Goal: Information Seeking & Learning: Understand process/instructions

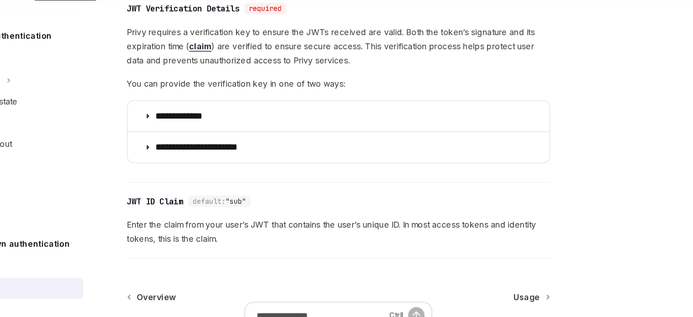
scroll to position [466, 0]
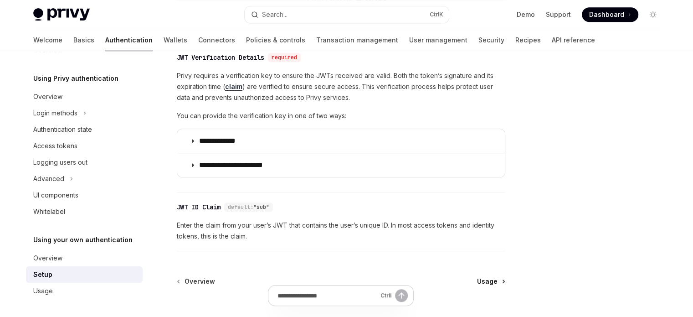
click at [492, 281] on span "Usage" at bounding box center [487, 281] width 21 height 9
type textarea "*"
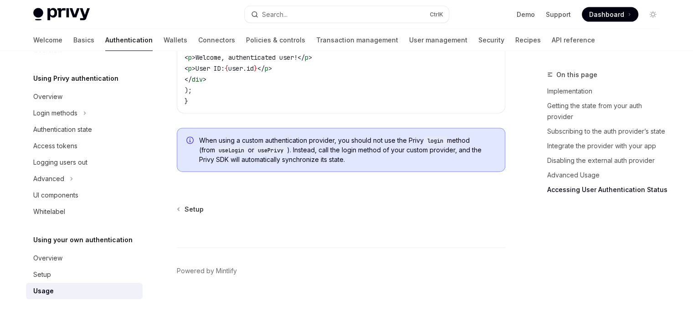
scroll to position [2017, 0]
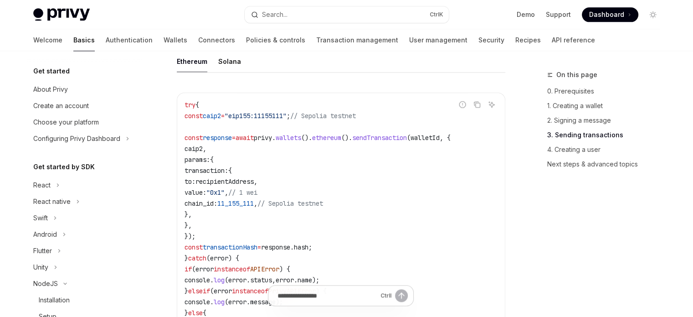
scroll to position [175, 0]
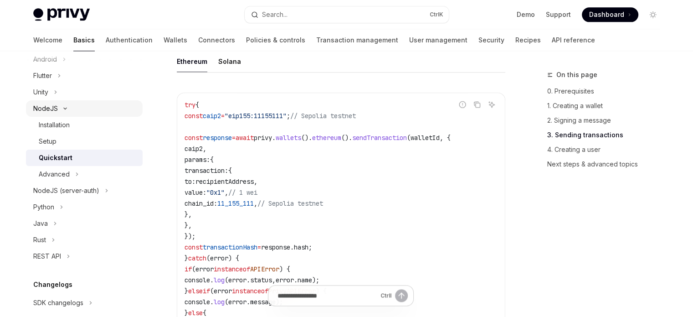
click at [96, 109] on button "NodeJS" at bounding box center [84, 108] width 117 height 16
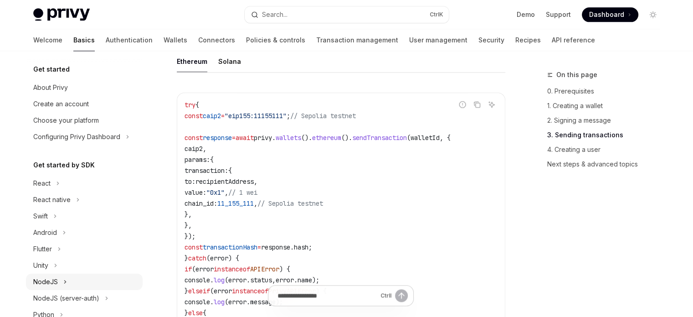
scroll to position [0, 0]
click at [106, 48] on link "Authentication" at bounding box center [129, 40] width 47 height 22
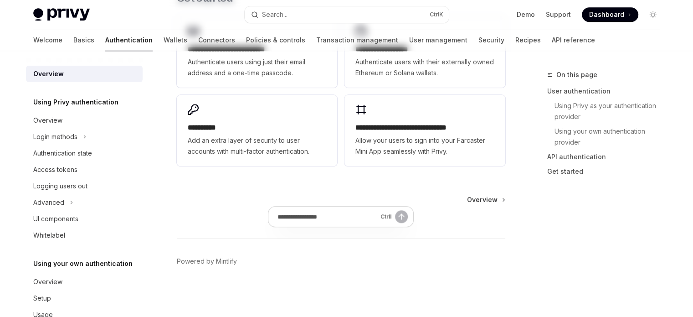
type textarea "*"
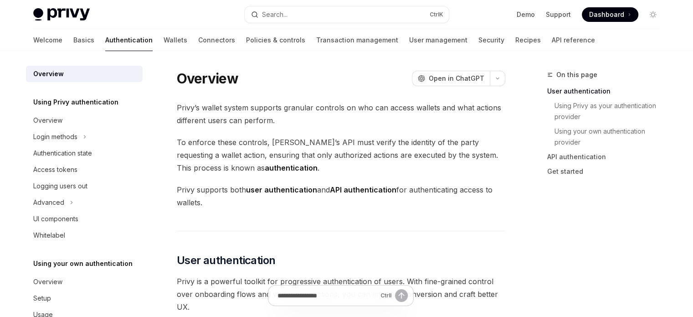
click at [105, 48] on link "Authentication" at bounding box center [128, 40] width 47 height 22
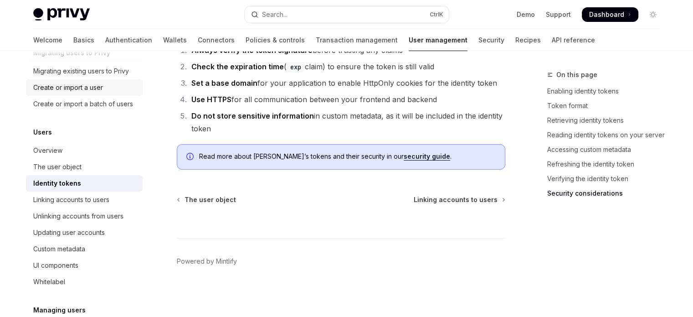
scroll to position [91, 0]
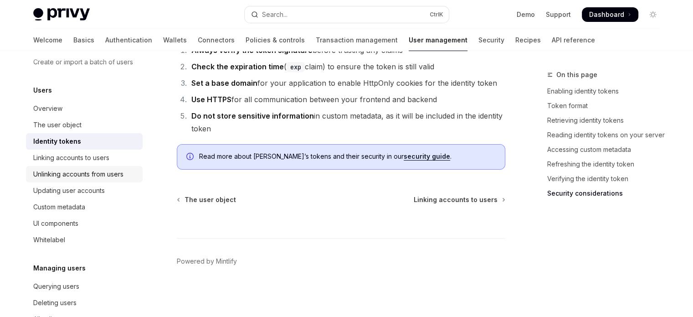
click at [97, 179] on div "Unlinking accounts from users" at bounding box center [78, 174] width 90 height 11
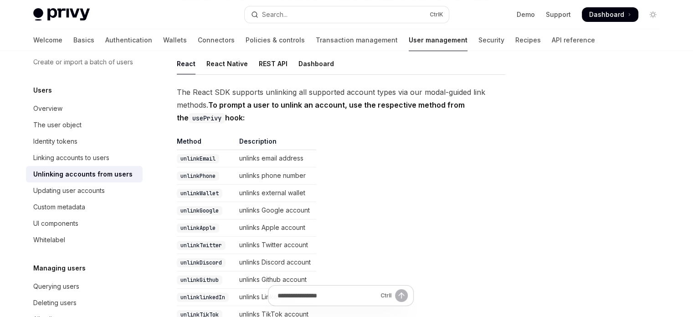
scroll to position [137, 0]
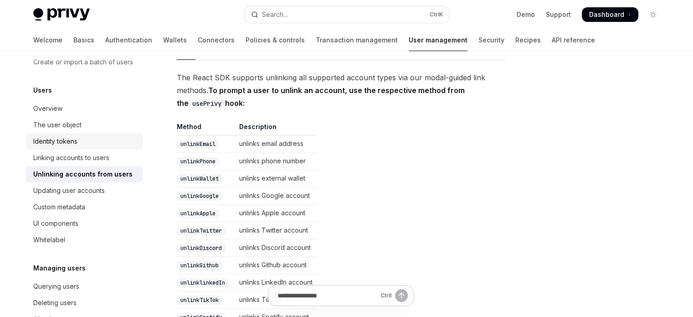
click at [93, 147] on div "Identity tokens" at bounding box center [85, 141] width 104 height 11
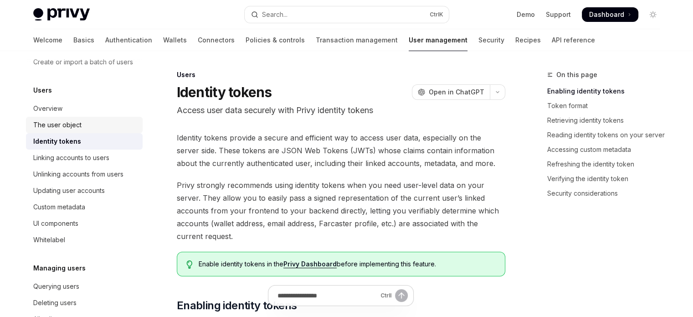
click at [93, 130] on div "The user object" at bounding box center [85, 124] width 104 height 11
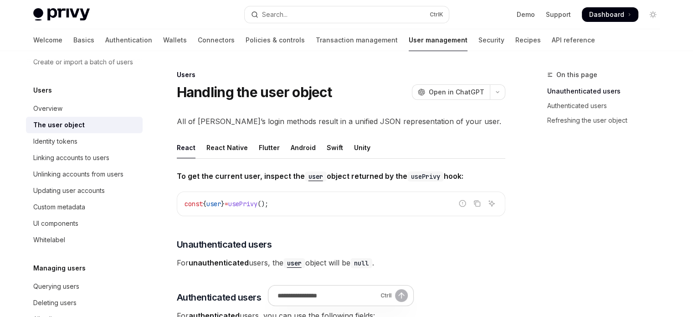
click at [92, 127] on link "The user object" at bounding box center [84, 125] width 117 height 16
click at [92, 114] on div "Overview" at bounding box center [85, 108] width 104 height 11
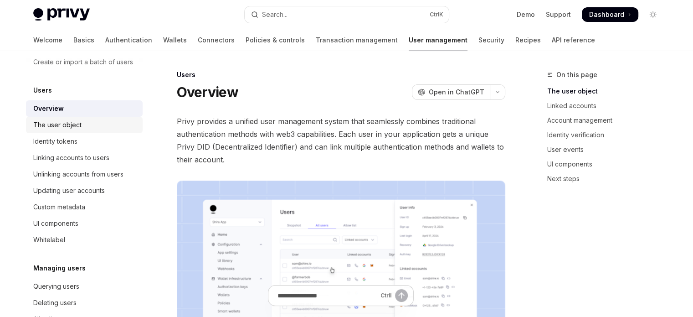
click at [91, 130] on div "The user object" at bounding box center [85, 124] width 104 height 11
click at [91, 147] on div "Identity tokens" at bounding box center [85, 141] width 104 height 11
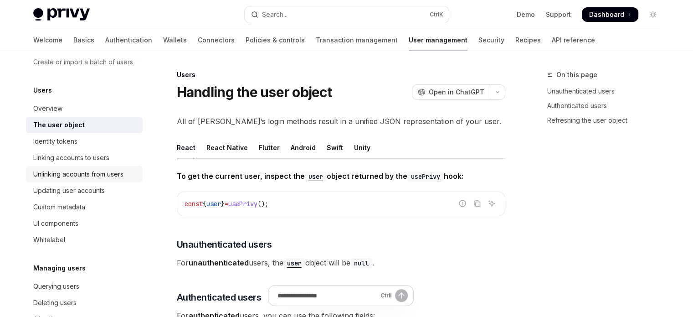
click at [89, 178] on link "Unlinking accounts from users" at bounding box center [84, 174] width 117 height 16
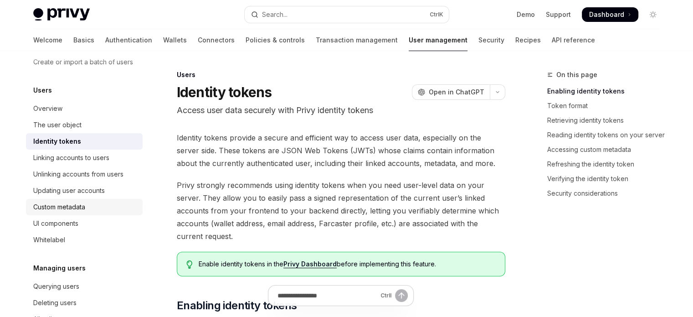
click at [82, 211] on link "Custom metadata" at bounding box center [84, 207] width 117 height 16
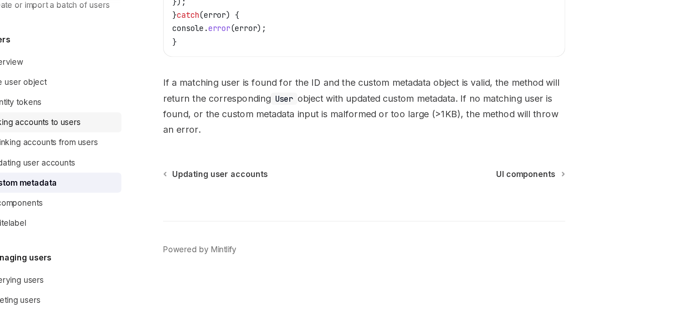
scroll to position [262, 0]
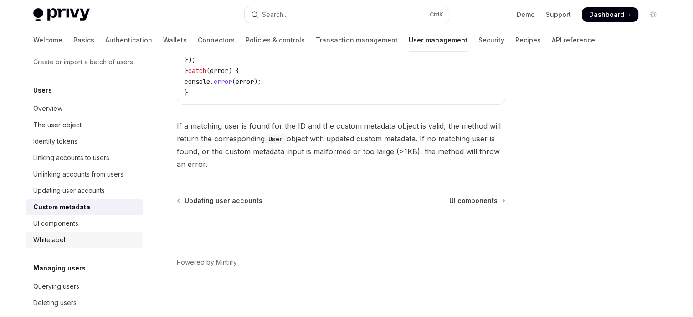
click at [61, 245] on div "Whitelabel" at bounding box center [49, 239] width 32 height 11
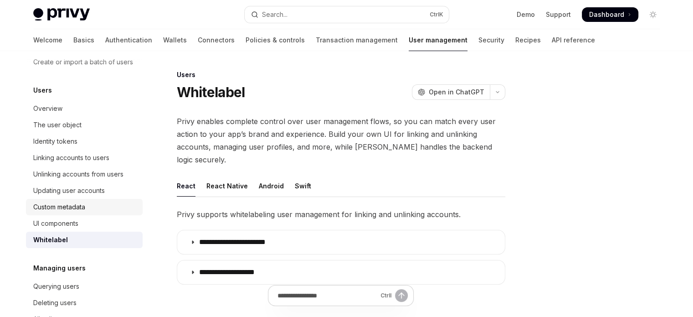
click at [63, 212] on div "Custom metadata" at bounding box center [59, 206] width 52 height 11
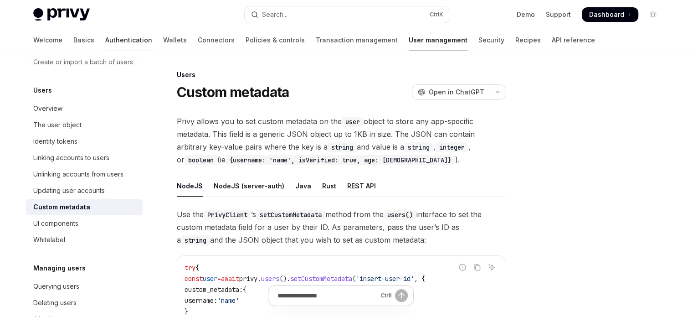
click at [105, 41] on link "Authentication" at bounding box center [128, 40] width 47 height 22
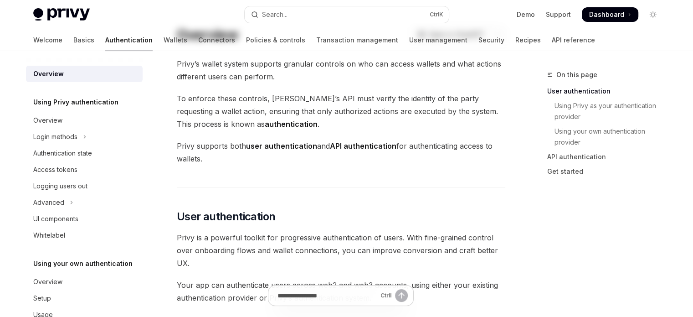
scroll to position [46, 0]
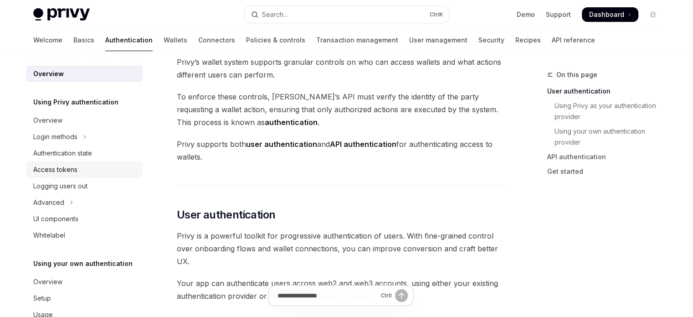
click at [80, 176] on link "Access tokens" at bounding box center [84, 169] width 117 height 16
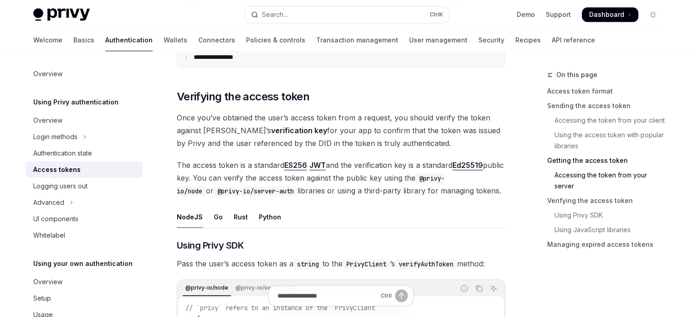
scroll to position [1276, 0]
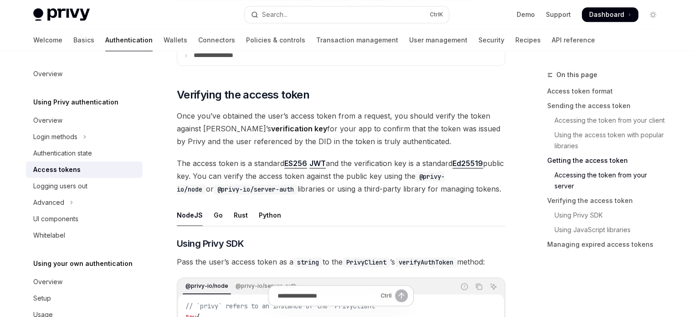
click at [566, 156] on link "Getting the access token" at bounding box center [607, 160] width 120 height 15
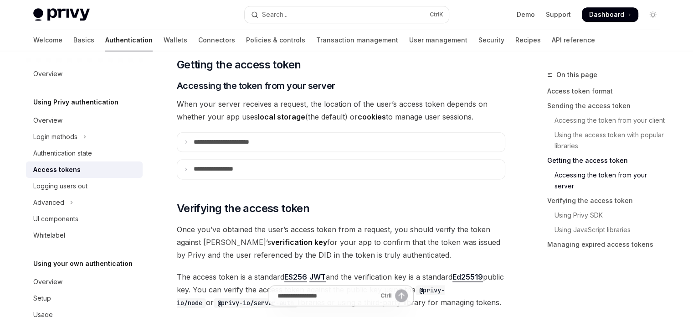
scroll to position [1148, 0]
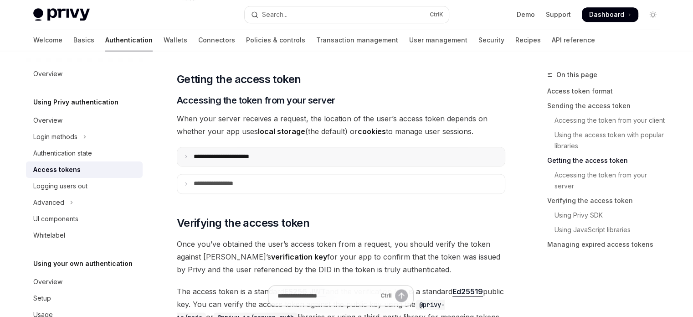
click at [194, 156] on p "**********" at bounding box center [232, 157] width 76 height 8
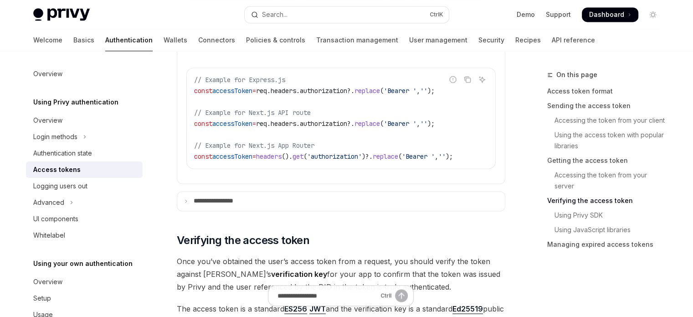
scroll to position [1330, 0]
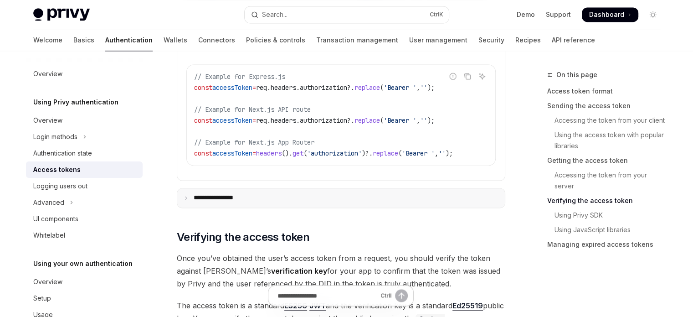
click at [197, 193] on summary "**********" at bounding box center [341, 197] width 328 height 19
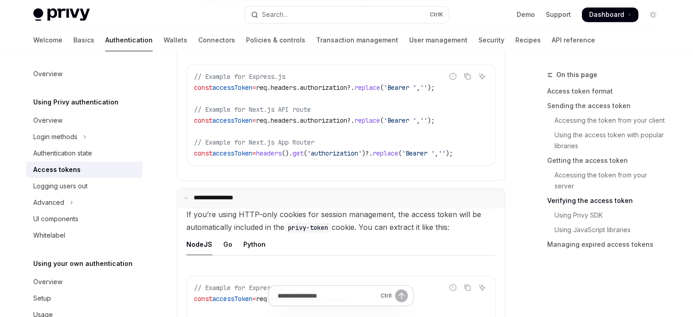
click at [197, 193] on summary "**********" at bounding box center [341, 197] width 328 height 19
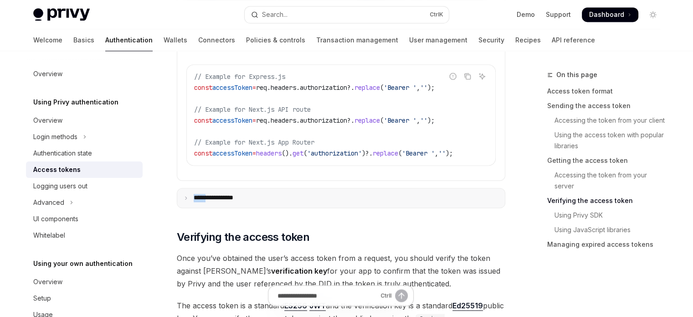
click at [197, 193] on summary "**********" at bounding box center [341, 197] width 328 height 19
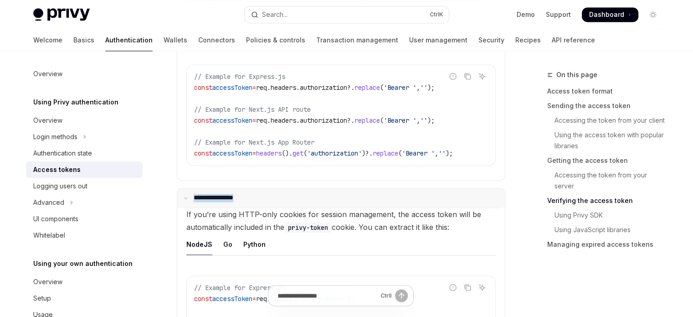
click at [197, 193] on summary "**********" at bounding box center [341, 197] width 328 height 19
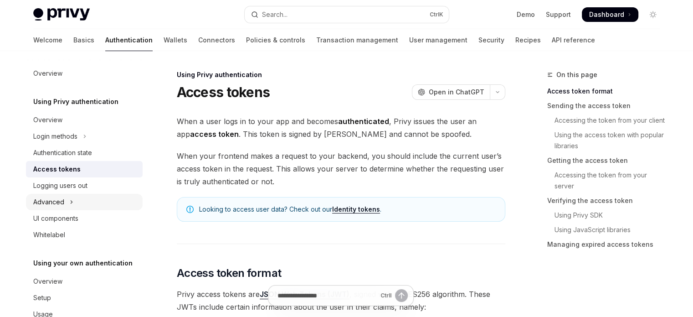
scroll to position [0, 0]
click at [88, 144] on button "Login methods" at bounding box center [84, 137] width 117 height 16
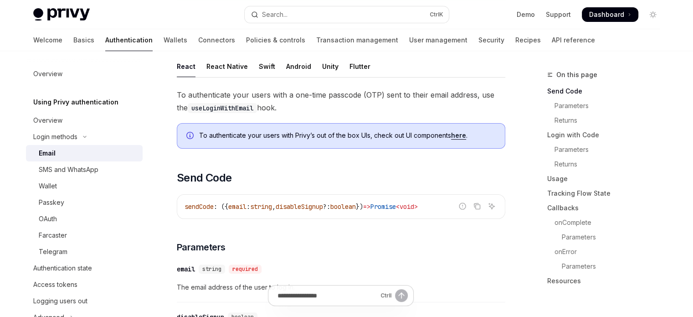
scroll to position [182, 0]
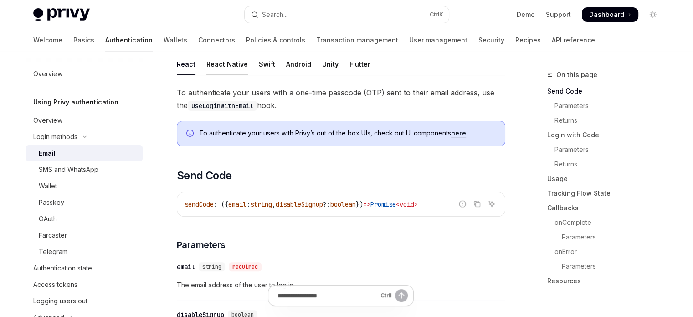
click at [228, 72] on div "React Native" at bounding box center [226, 63] width 41 height 21
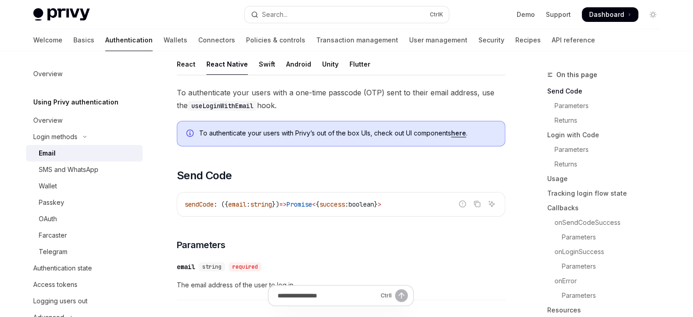
click at [228, 68] on div "React Native" at bounding box center [226, 63] width 41 height 21
click at [259, 66] on div "Swift" at bounding box center [267, 63] width 16 height 21
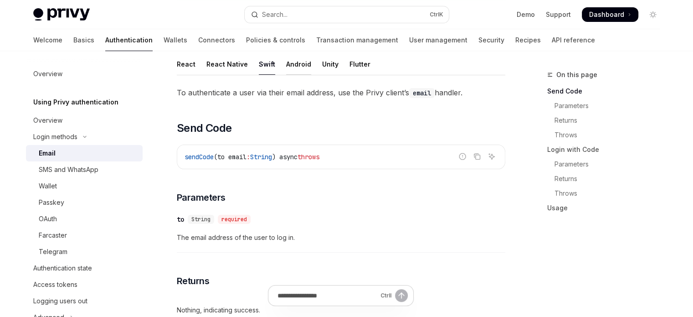
click at [302, 61] on div "Android" at bounding box center [298, 63] width 25 height 21
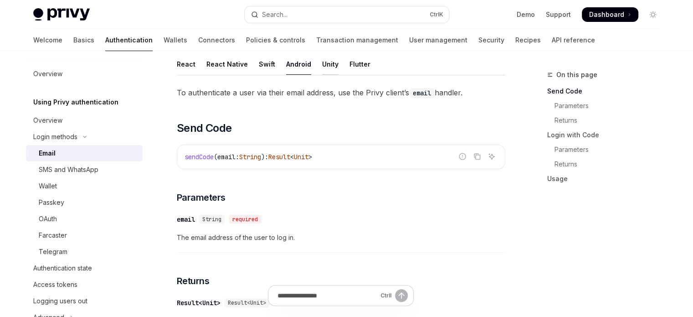
click at [326, 60] on div "Unity" at bounding box center [330, 63] width 16 height 21
click at [341, 60] on ul "React React Native Swift Android Unity Flutter" at bounding box center [341, 64] width 329 height 22
click at [350, 62] on div "Flutter" at bounding box center [360, 63] width 21 height 21
click at [322, 61] on div "Unity" at bounding box center [330, 63] width 16 height 21
click at [277, 60] on ul "React React Native Swift Android Unity Flutter" at bounding box center [341, 64] width 329 height 22
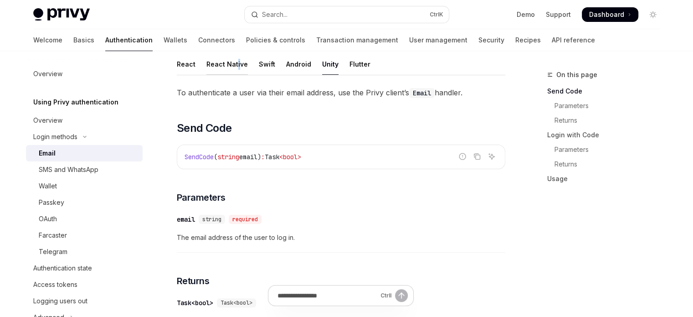
click at [235, 60] on div "React Native" at bounding box center [226, 63] width 41 height 21
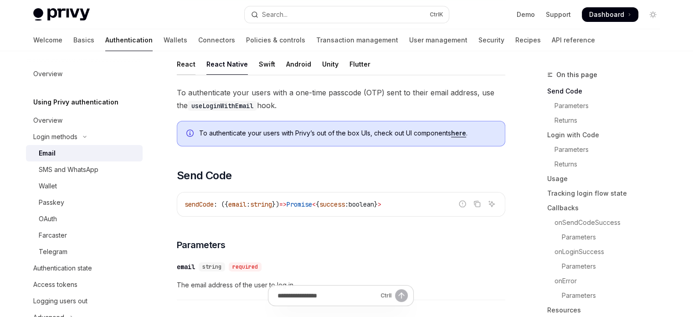
click at [193, 58] on div "React" at bounding box center [186, 63] width 19 height 21
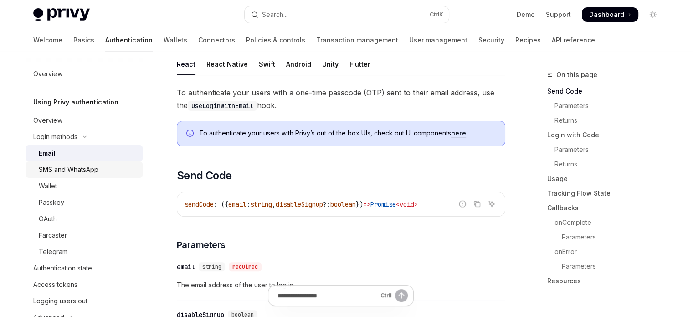
click at [64, 165] on div "SMS and WhatsApp" at bounding box center [69, 169] width 60 height 11
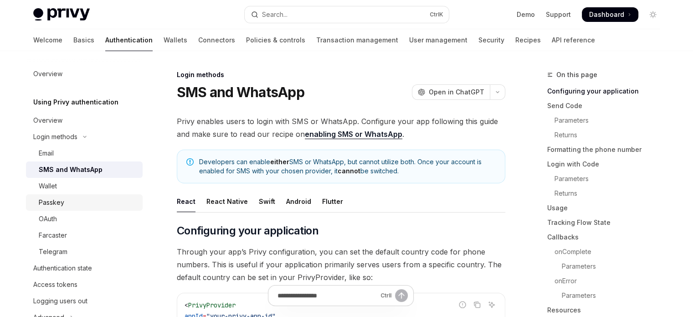
click at [87, 209] on link "Passkey" at bounding box center [84, 202] width 117 height 16
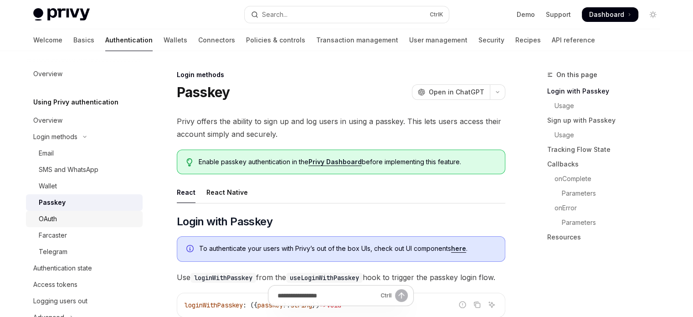
click at [84, 218] on div "OAuth" at bounding box center [88, 218] width 98 height 11
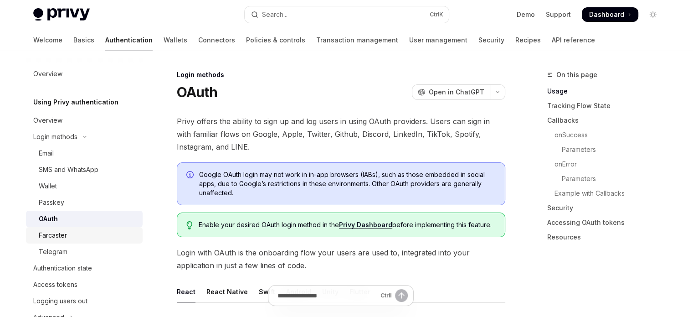
click at [82, 236] on div "Farcaster" at bounding box center [88, 235] width 98 height 11
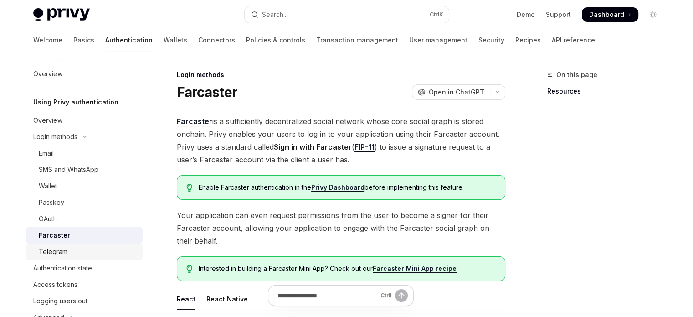
click at [82, 258] on link "Telegram" at bounding box center [84, 251] width 117 height 16
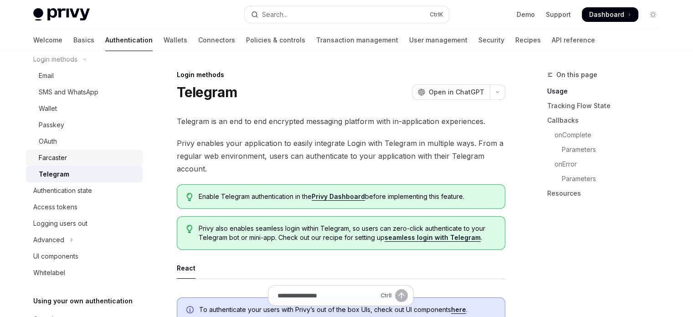
scroll to position [91, 0]
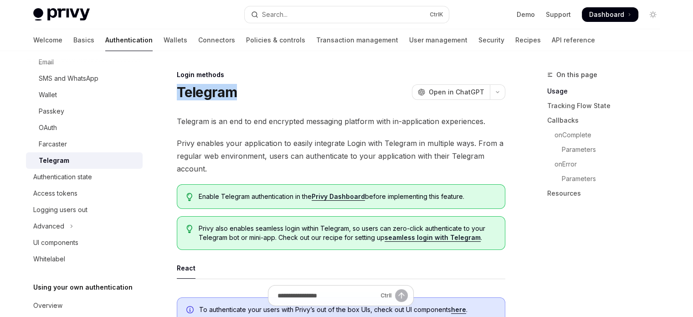
drag, startPoint x: 180, startPoint y: 84, endPoint x: 298, endPoint y: 85, distance: 117.6
click at [298, 85] on div "Telegram OpenAI Open in ChatGPT" at bounding box center [341, 92] width 329 height 16
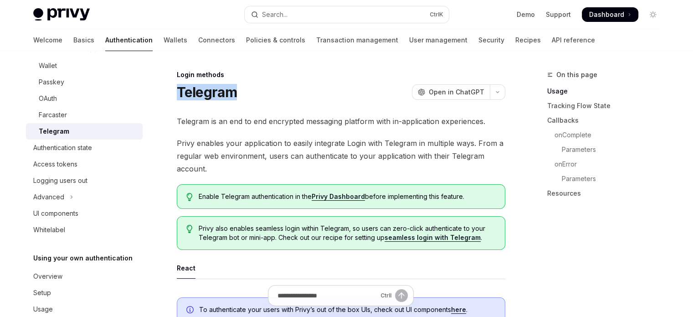
scroll to position [139, 0]
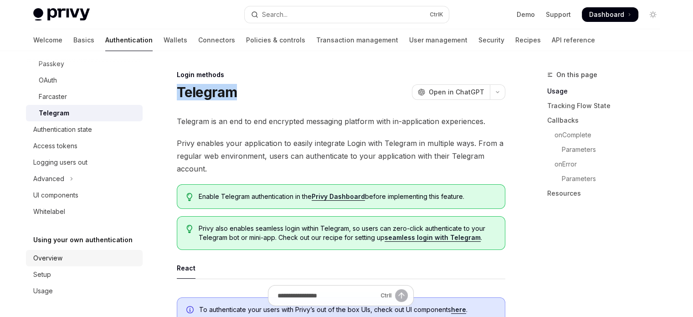
click at [51, 255] on div "Overview" at bounding box center [47, 257] width 29 height 11
type textarea "*"
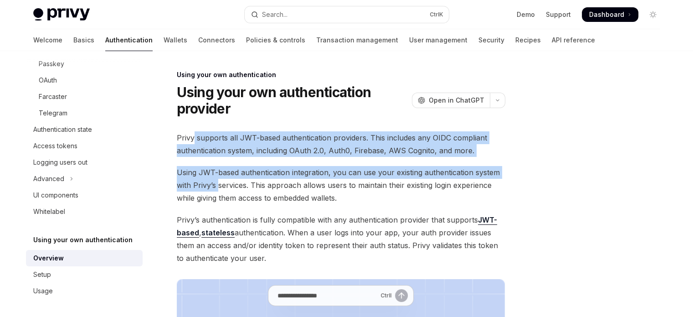
drag, startPoint x: 192, startPoint y: 134, endPoint x: 217, endPoint y: 189, distance: 60.2
click at [217, 189] on div "Privy supports all JWT-based authentication providers. This includes any OIDC c…" at bounding box center [341, 322] width 329 height 382
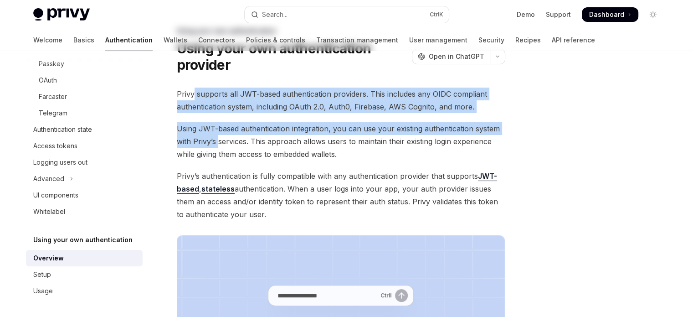
scroll to position [46, 0]
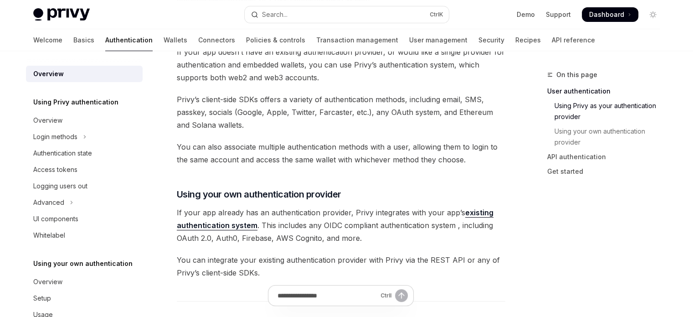
scroll to position [24, 0]
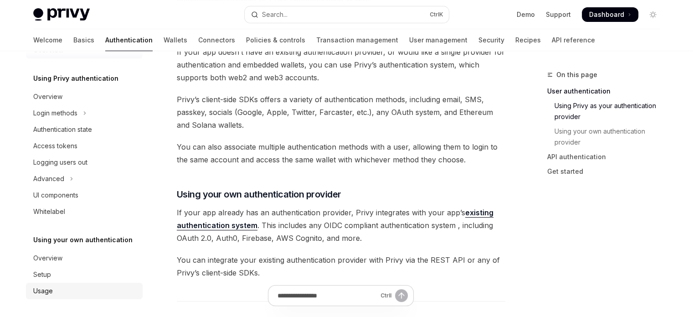
click at [29, 285] on link "Usage" at bounding box center [84, 291] width 117 height 16
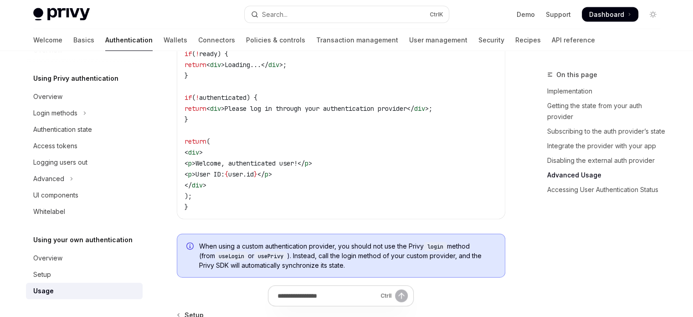
scroll to position [2017, 0]
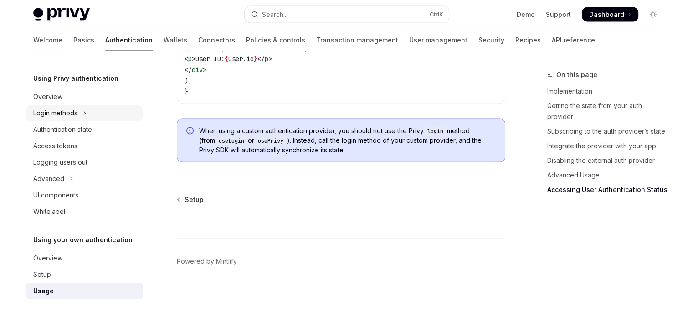
click at [87, 120] on button "Login methods" at bounding box center [84, 113] width 117 height 16
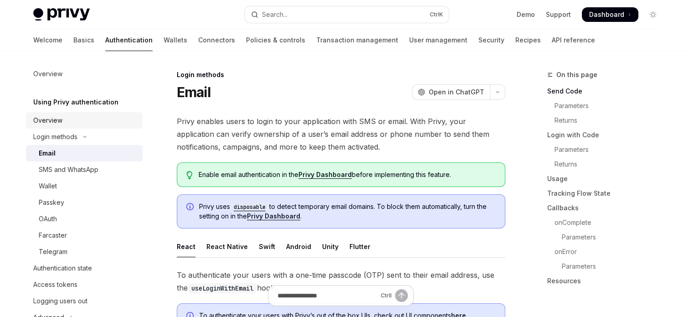
click at [60, 114] on link "Overview" at bounding box center [84, 120] width 117 height 16
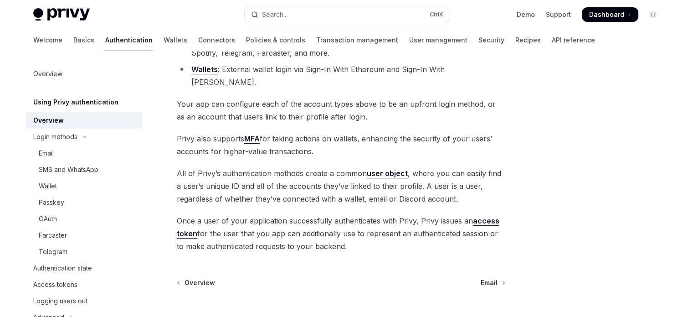
scroll to position [167, 0]
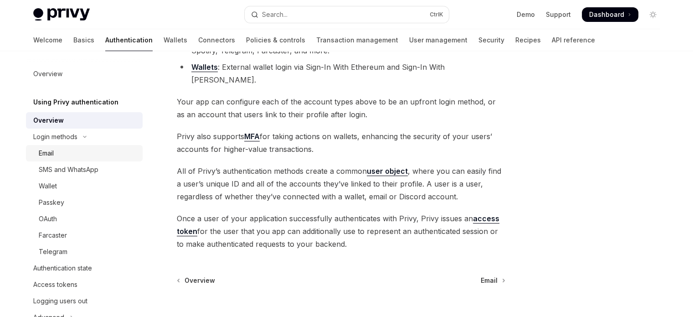
click at [87, 149] on div "Email" at bounding box center [88, 153] width 98 height 11
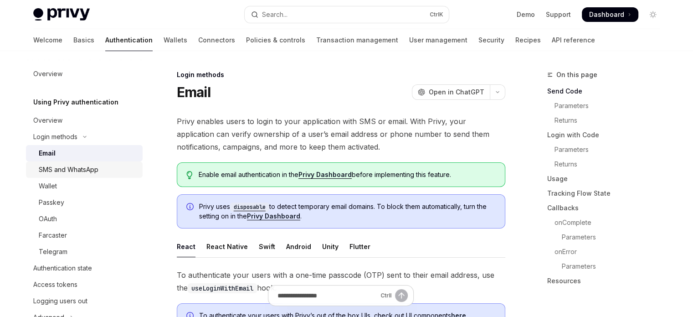
click at [79, 163] on link "SMS and WhatsApp" at bounding box center [84, 169] width 117 height 16
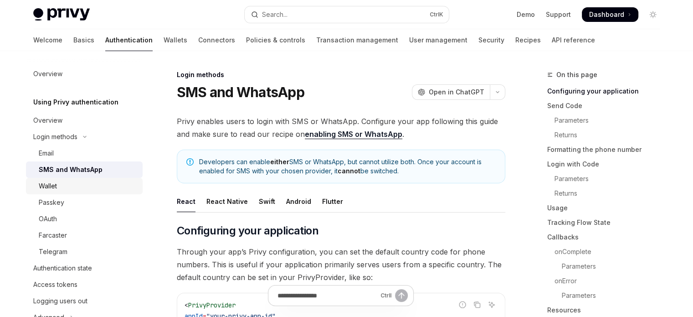
click at [73, 190] on div "Wallet" at bounding box center [88, 185] width 98 height 11
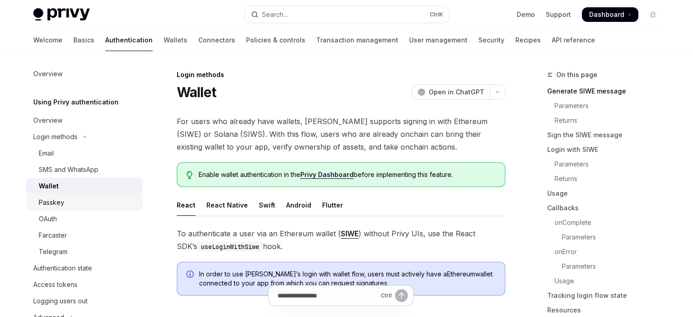
click at [70, 206] on div "Passkey" at bounding box center [88, 202] width 98 height 11
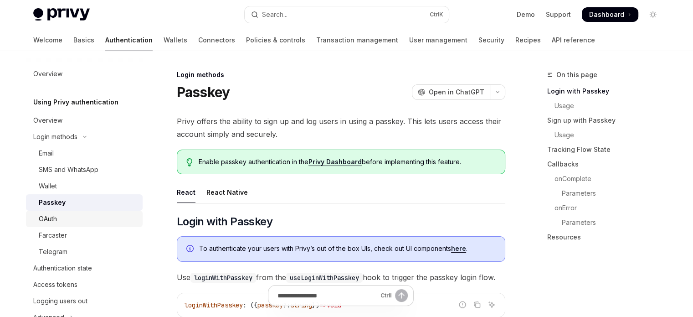
click at [63, 216] on div "OAuth" at bounding box center [88, 218] width 98 height 11
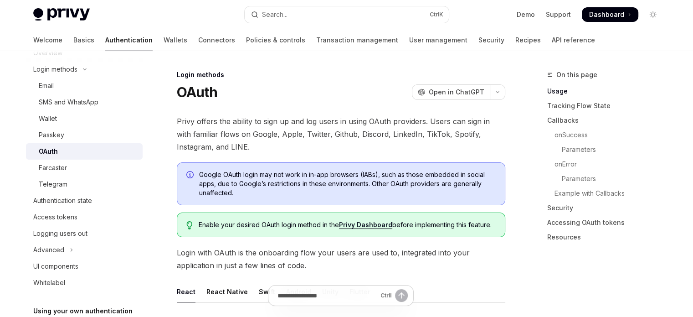
scroll to position [67, 0]
click at [52, 186] on div "Telegram" at bounding box center [53, 184] width 29 height 11
type textarea "*"
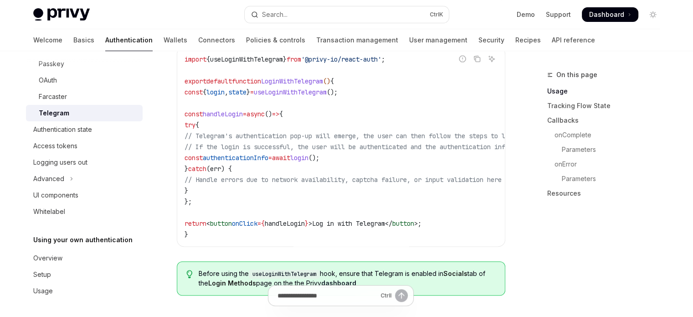
scroll to position [377, 0]
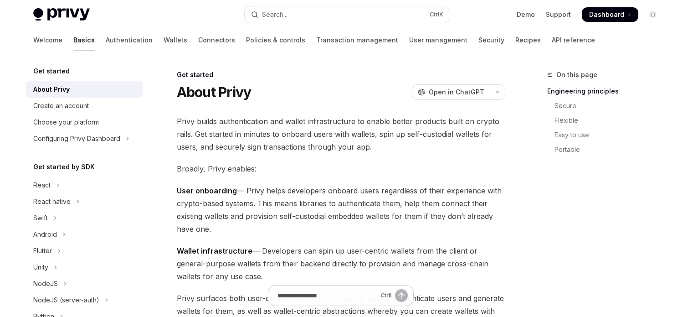
scroll to position [46, 0]
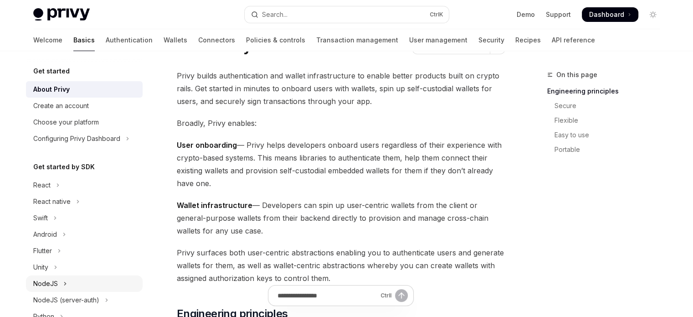
click at [65, 279] on icon "Toggle NodeJS section" at bounding box center [65, 283] width 4 height 11
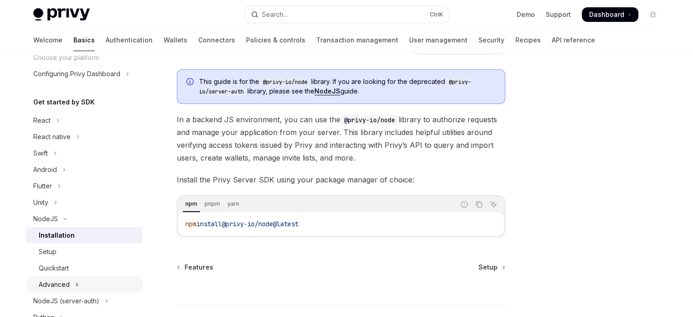
scroll to position [91, 0]
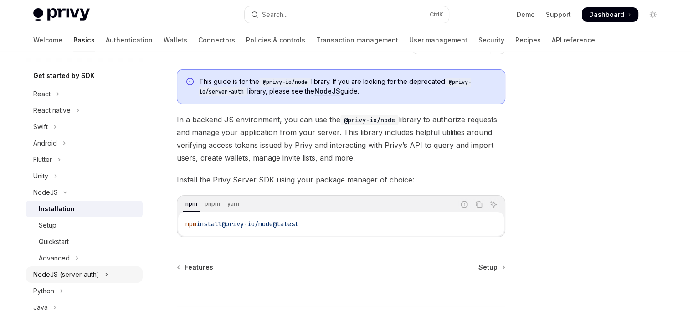
click at [80, 274] on div "NodeJS (server-auth)" at bounding box center [66, 274] width 66 height 11
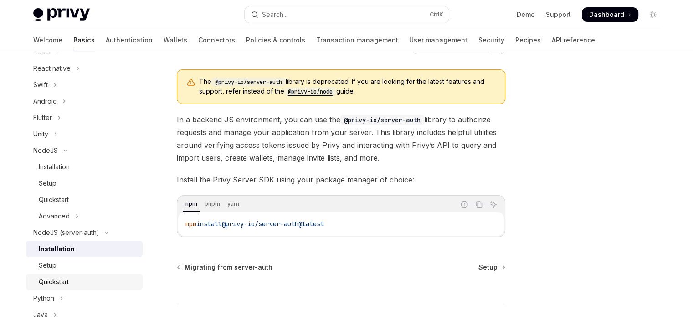
scroll to position [137, 0]
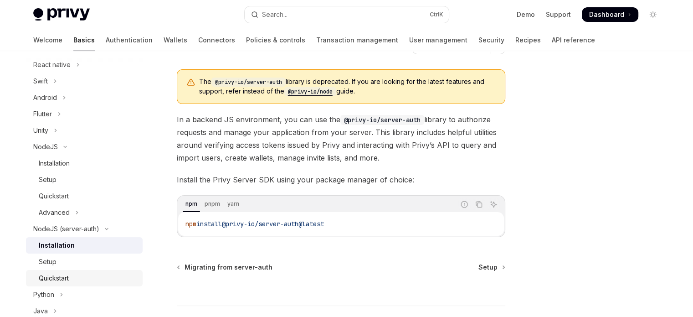
click at [80, 277] on div "Quickstart" at bounding box center [88, 278] width 98 height 11
type textarea "*"
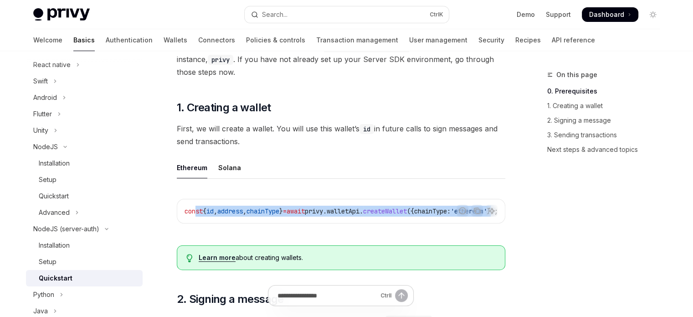
scroll to position [0, 57]
drag, startPoint x: 197, startPoint y: 210, endPoint x: 435, endPoint y: 207, distance: 237.9
click at [435, 207] on span "const { id , address , chainType } = await privy . walletApi . createWallet ({ …" at bounding box center [327, 211] width 314 height 8
drag, startPoint x: 421, startPoint y: 226, endPoint x: 393, endPoint y: 226, distance: 28.3
click at [394, 226] on div "Report incorrect code Copy Ask AI const { id , address , chainType } = await pr…" at bounding box center [341, 214] width 329 height 48
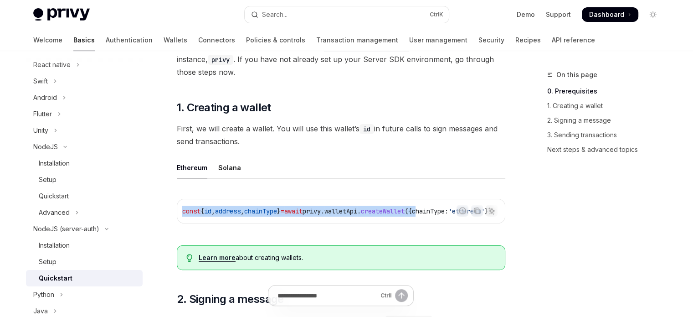
scroll to position [0, 0]
click at [283, 211] on span "}" at bounding box center [281, 211] width 4 height 8
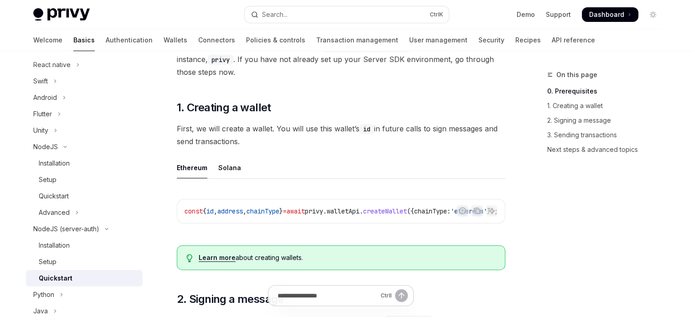
click at [283, 210] on span "}" at bounding box center [281, 211] width 4 height 8
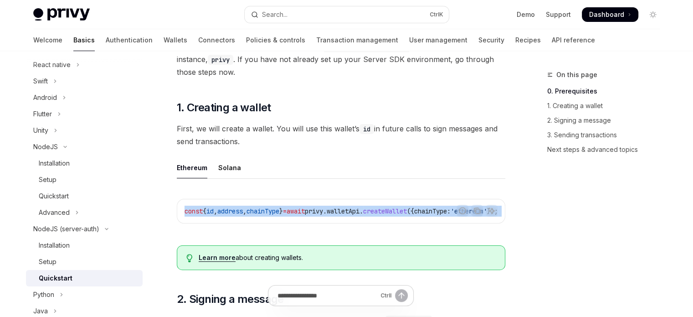
click at [283, 210] on span "}" at bounding box center [281, 211] width 4 height 8
click at [279, 210] on span "chainType" at bounding box center [263, 211] width 33 height 8
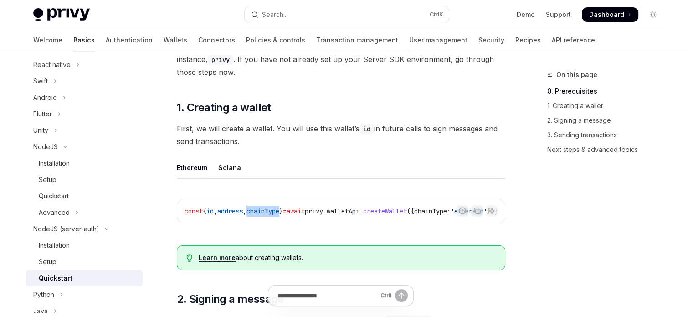
click at [279, 210] on span "chainType" at bounding box center [263, 211] width 33 height 8
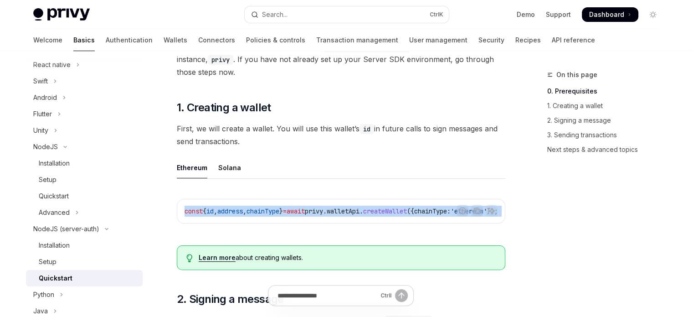
click at [279, 210] on span "chainType" at bounding box center [263, 211] width 33 height 8
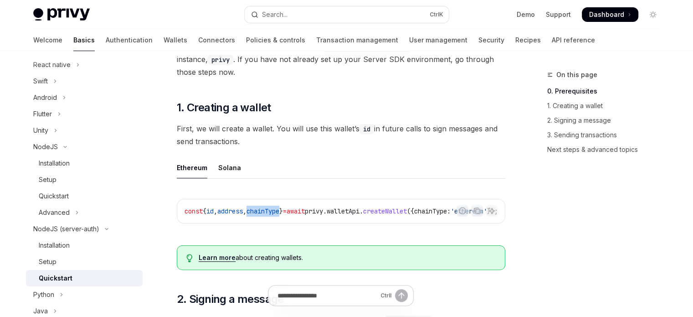
click at [279, 210] on span "chainType" at bounding box center [263, 211] width 33 height 8
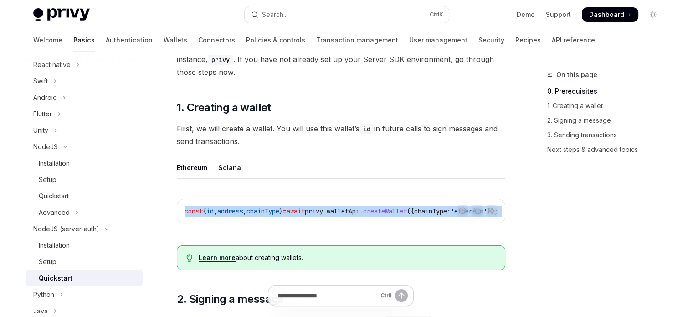
click at [279, 210] on span "chainType" at bounding box center [263, 211] width 33 height 8
click at [274, 209] on span "chainType" at bounding box center [263, 211] width 33 height 8
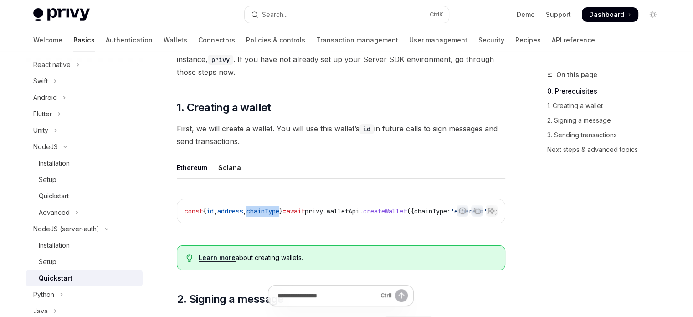
click at [274, 209] on span "chainType" at bounding box center [263, 211] width 33 height 8
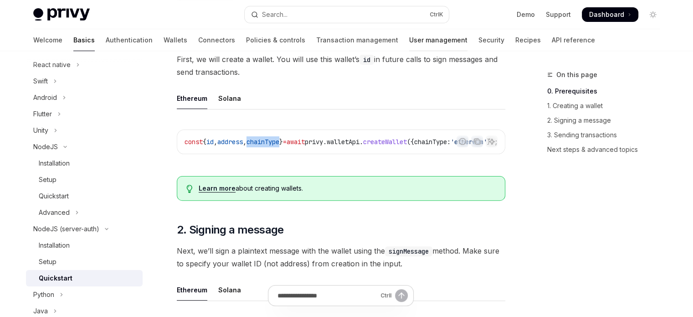
scroll to position [273, 0]
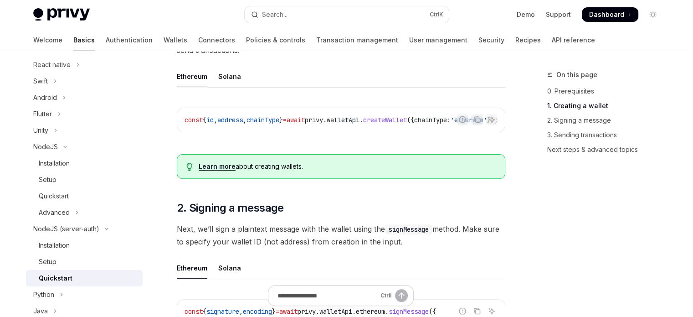
click at [206, 123] on span "{" at bounding box center [205, 120] width 4 height 8
drag, startPoint x: 210, startPoint y: 114, endPoint x: 293, endPoint y: 104, distance: 83.9
click at [293, 104] on div "Report incorrect code Copy Ask AI const { id , address , chainType } = await pr…" at bounding box center [341, 122] width 329 height 48
click at [275, 113] on div "const { id , address , chainType } = await privy . walletApi . createWallet ({ …" at bounding box center [341, 120] width 328 height 24
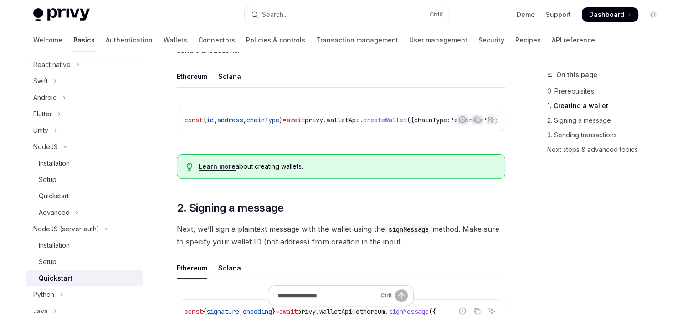
click at [230, 116] on span "address" at bounding box center [230, 120] width 26 height 8
drag, startPoint x: 212, startPoint y: 125, endPoint x: 538, endPoint y: 23, distance: 341.5
click at [257, 123] on div "const { id , address , chainType } = await privy . walletApi . createWallet ({ …" at bounding box center [341, 120] width 328 height 24
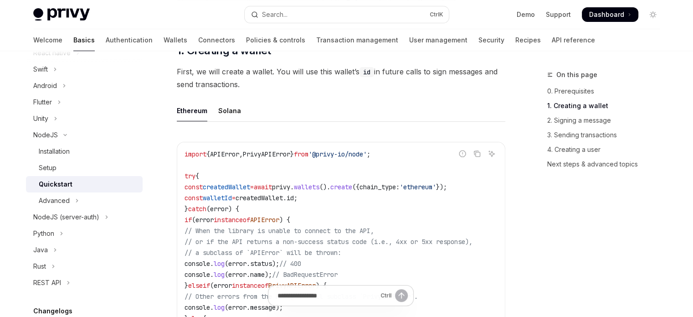
scroll to position [228, 0]
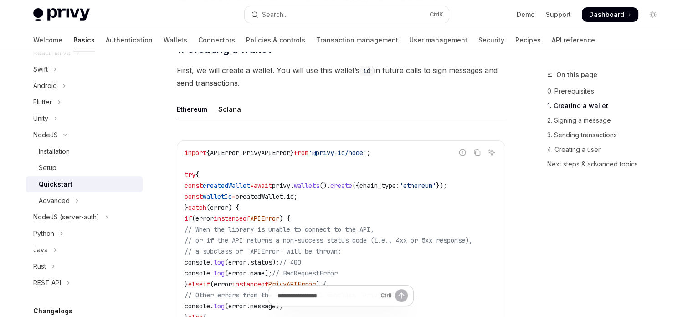
drag, startPoint x: 215, startPoint y: 149, endPoint x: 259, endPoint y: 213, distance: 78.0
click at [259, 213] on code "import { APIError , PrivyAPIError } from '@privy-io/node' ; try { const created…" at bounding box center [341, 256] width 313 height 219
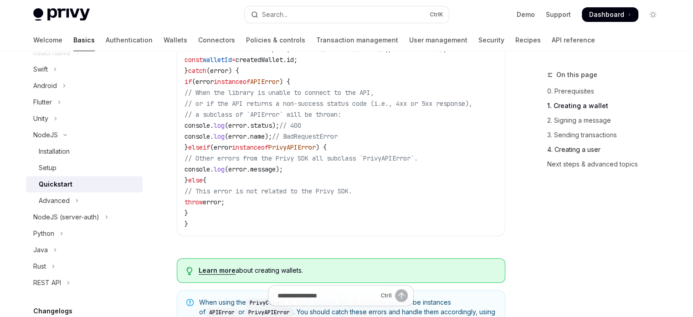
click at [586, 146] on link "4. Creating a user" at bounding box center [607, 149] width 120 height 15
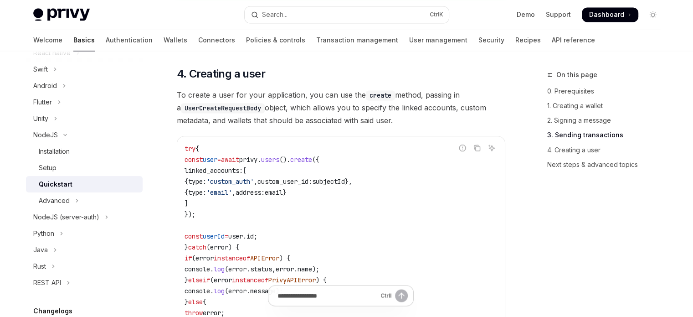
scroll to position [1598, 0]
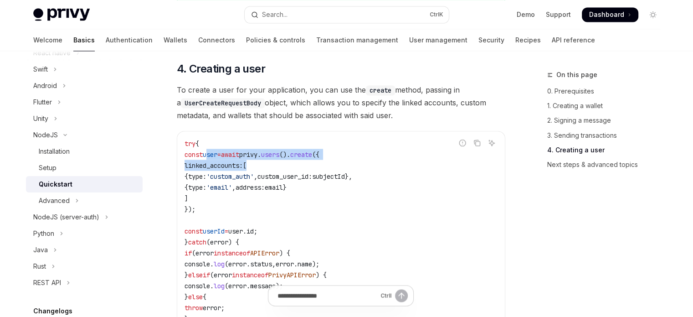
drag, startPoint x: 217, startPoint y: 164, endPoint x: 264, endPoint y: 175, distance: 48.3
click at [264, 175] on code "try { const user = await privy . users (). create ({ linked_accounts: [ { type:…" at bounding box center [341, 236] width 313 height 197
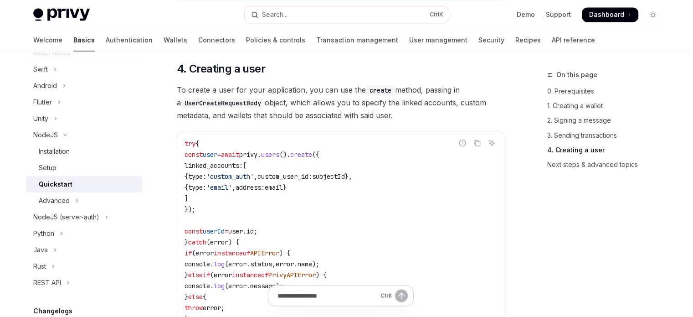
click at [254, 180] on span "'custom_auth'" at bounding box center [229, 176] width 47 height 8
drag, startPoint x: 234, startPoint y: 184, endPoint x: 281, endPoint y: 183, distance: 46.5
click at [254, 180] on span "'custom_auth'" at bounding box center [229, 176] width 47 height 8
drag, startPoint x: 240, startPoint y: 195, endPoint x: 273, endPoint y: 196, distance: 32.4
click at [273, 191] on span "{ type: 'email' , address: email }" at bounding box center [236, 187] width 102 height 8
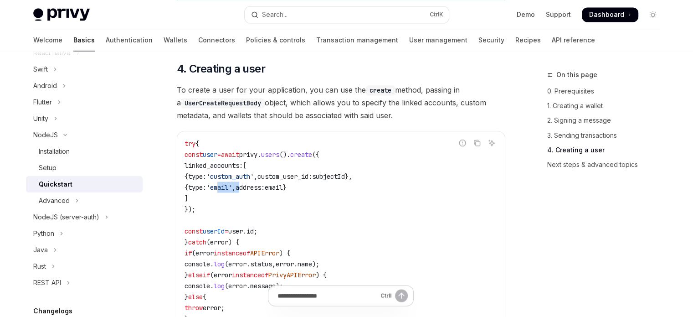
click at [236, 191] on span "," at bounding box center [234, 187] width 4 height 8
drag, startPoint x: 253, startPoint y: 187, endPoint x: 303, endPoint y: 208, distance: 54.1
click at [303, 208] on code "try { const user = await privy . users (). create ({ linked_accounts: [ { type:…" at bounding box center [341, 236] width 313 height 197
click at [405, 178] on code "try { const user = await privy . users (). create ({ linked_accounts: [ { type:…" at bounding box center [341, 236] width 313 height 197
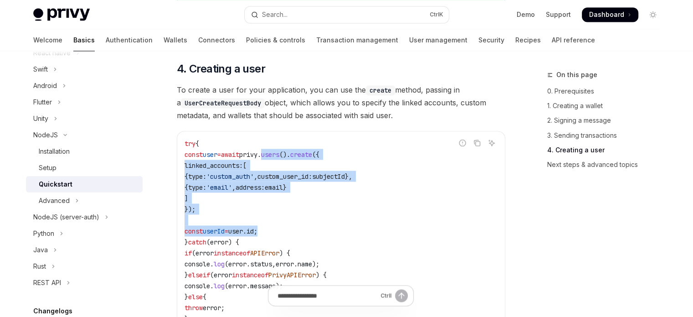
drag, startPoint x: 285, startPoint y: 160, endPoint x: 317, endPoint y: 242, distance: 88.6
click at [317, 242] on code "try { const user = await privy . users (). create ({ linked_accounts: [ { type:…" at bounding box center [341, 236] width 313 height 197
click at [336, 215] on code "try { const user = await privy . users (). create ({ linked_accounts: [ { type:…" at bounding box center [341, 236] width 313 height 197
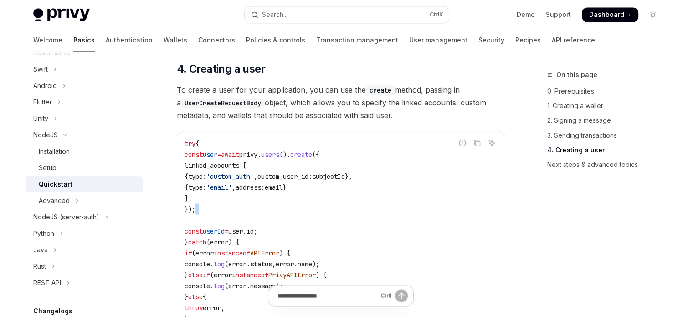
click at [336, 215] on code "try { const user = await privy . users (). create ({ linked_accounts: [ { type:…" at bounding box center [341, 236] width 313 height 197
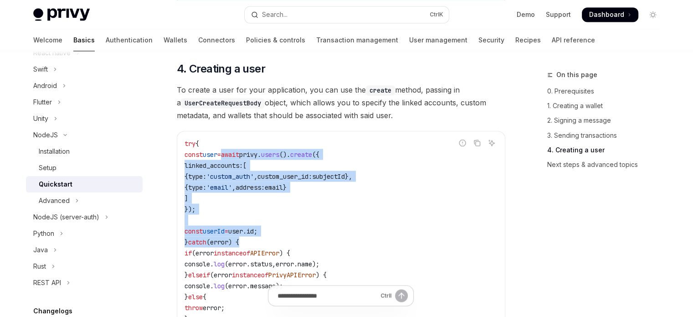
drag, startPoint x: 237, startPoint y: 163, endPoint x: 267, endPoint y: 247, distance: 89.8
click at [267, 247] on code "try { const user = await privy . users (). create ({ linked_accounts: [ { type:…" at bounding box center [341, 236] width 313 height 197
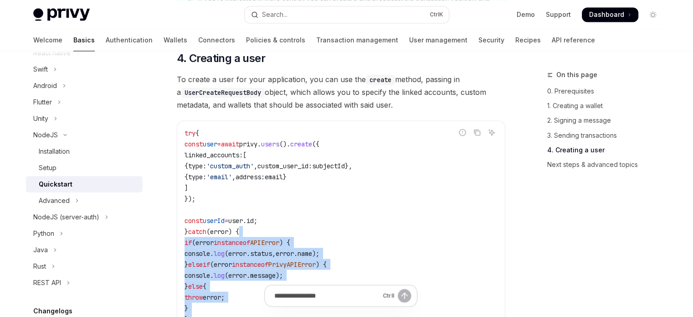
drag, startPoint x: 269, startPoint y: 250, endPoint x: 292, endPoint y: 294, distance: 49.3
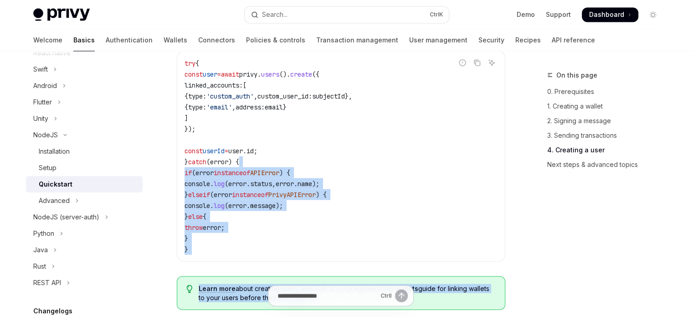
scroll to position [1701, 0]
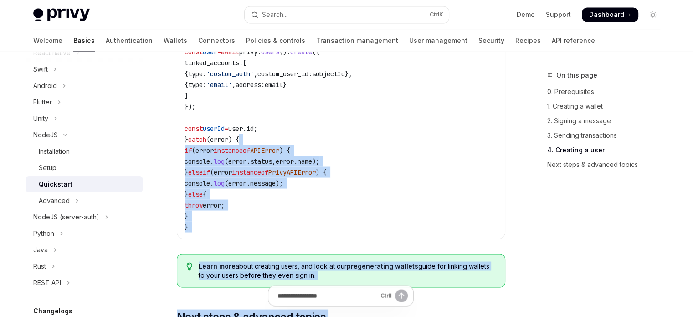
click at [253, 200] on code "try { const user = await privy . users (). create ({ linked_accounts: [ { type:…" at bounding box center [341, 133] width 313 height 197
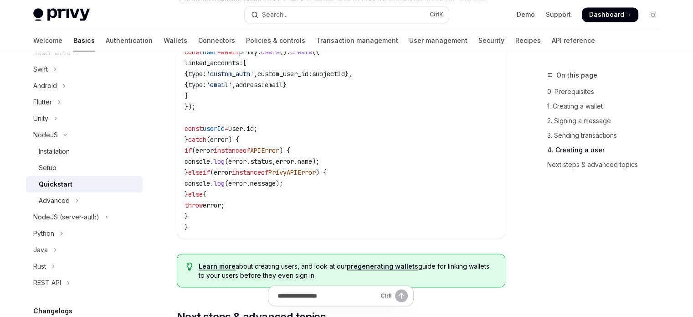
click at [261, 217] on code "try { const user = await privy . users (). create ({ linked_accounts: [ { type:…" at bounding box center [341, 133] width 313 height 197
drag, startPoint x: 265, startPoint y: 226, endPoint x: 252, endPoint y: 179, distance: 48.2
click at [252, 180] on code "try { const user = await privy . users (). create ({ linked_accounts: [ { type:…" at bounding box center [341, 133] width 313 height 197
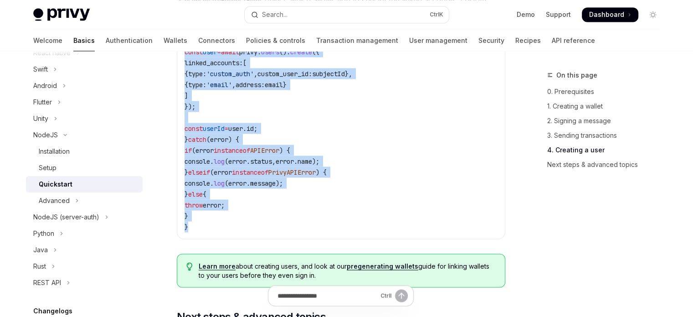
drag, startPoint x: 326, startPoint y: 232, endPoint x: 185, endPoint y: 60, distance: 222.5
click at [185, 60] on code "try { const user = await privy . users (). create ({ linked_accounts: [ { type:…" at bounding box center [341, 133] width 313 height 197
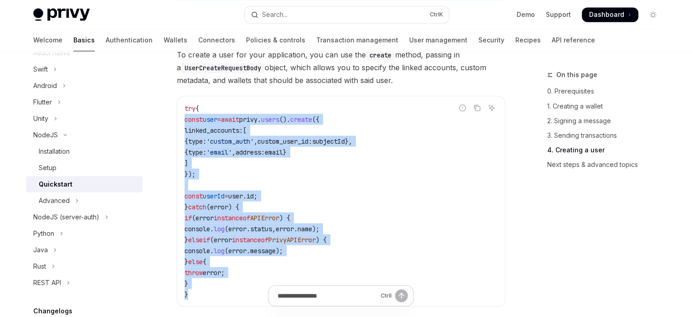
scroll to position [1655, 0]
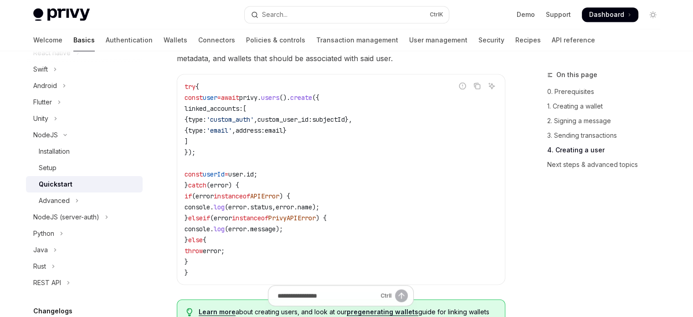
click at [414, 89] on div "try { const user = await privy . users (). create ({ linked_accounts: [ { type:…" at bounding box center [341, 179] width 328 height 210
click at [383, 108] on code "try { const user = await privy . users (). create ({ linked_accounts: [ { type:…" at bounding box center [341, 179] width 313 height 197
drag, startPoint x: 193, startPoint y: 104, endPoint x: 237, endPoint y: 105, distance: 43.8
click at [237, 101] on span "const user = await privy . users (). create ({" at bounding box center [252, 97] width 135 height 8
click at [213, 101] on span "user" at bounding box center [210, 97] width 15 height 8
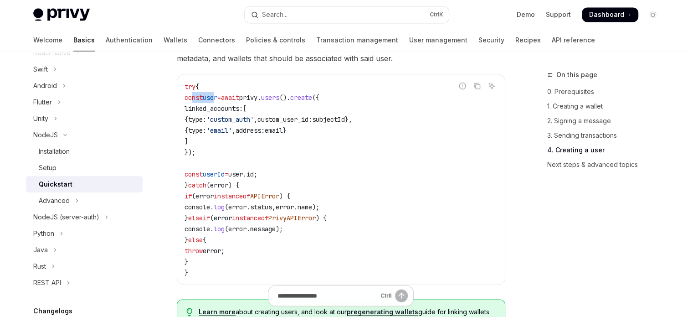
drag, startPoint x: 191, startPoint y: 103, endPoint x: 222, endPoint y: 103, distance: 31.0
click at [222, 101] on span "const user = await privy . users (). create ({" at bounding box center [252, 97] width 135 height 8
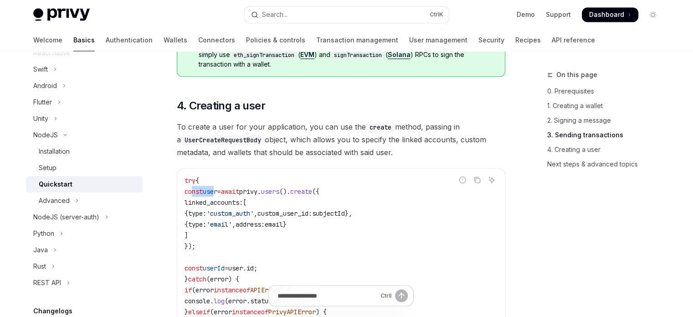
scroll to position [1559, 0]
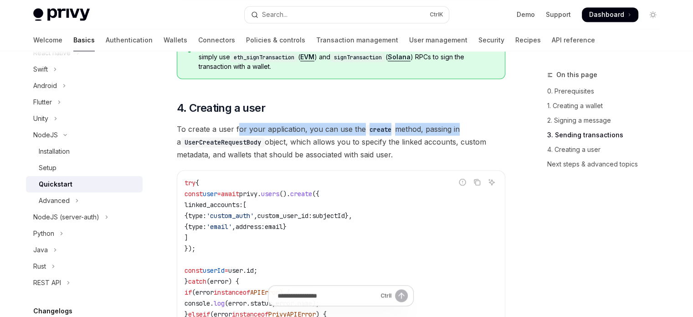
drag, startPoint x: 239, startPoint y: 142, endPoint x: 455, endPoint y: 129, distance: 216.8
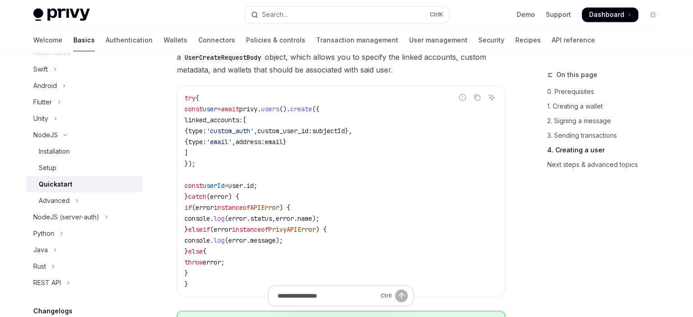
scroll to position [1650, 0]
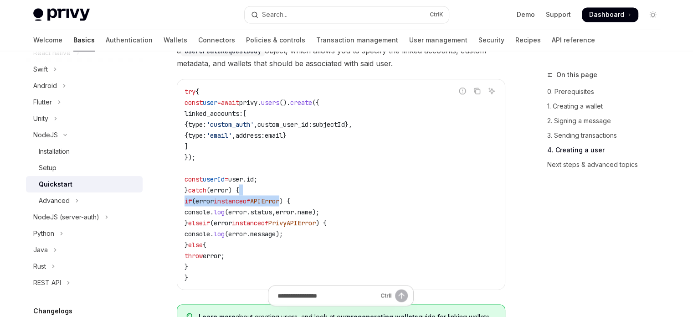
drag, startPoint x: 308, startPoint y: 203, endPoint x: 356, endPoint y: 202, distance: 48.3
click at [354, 202] on code "try { const user = await privy . users (). create ({ linked_accounts: [ { type:…" at bounding box center [341, 184] width 313 height 197
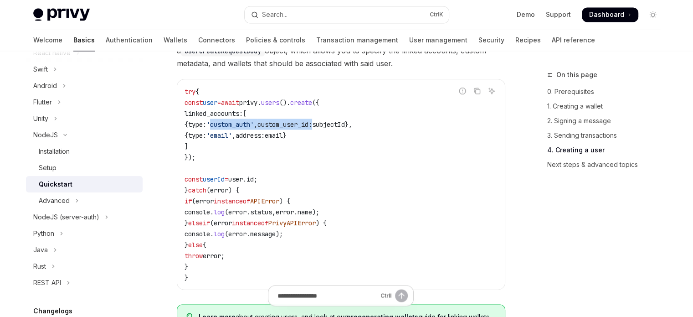
drag, startPoint x: 235, startPoint y: 129, endPoint x: 343, endPoint y: 129, distance: 108.0
click at [349, 127] on code "try { const user = await privy . users (). create ({ linked_accounts: [ { type:…" at bounding box center [341, 184] width 313 height 197
drag, startPoint x: 210, startPoint y: 154, endPoint x: 313, endPoint y: 154, distance: 103.0
click at [313, 154] on code "try { const user = await privy . users (). create ({ linked_accounts: [ { type:…" at bounding box center [341, 184] width 313 height 197
drag, startPoint x: 306, startPoint y: 148, endPoint x: 242, endPoint y: 146, distance: 64.3
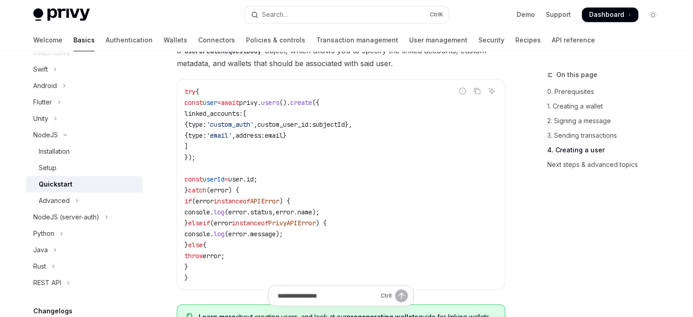
click at [244, 148] on code "try { const user = await privy . users (). create ({ linked_accounts: [ { type:…" at bounding box center [341, 184] width 313 height 197
drag, startPoint x: 235, startPoint y: 142, endPoint x: 302, endPoint y: 142, distance: 67.0
click at [287, 139] on span "{ type: 'email' , address: email }" at bounding box center [236, 135] width 102 height 8
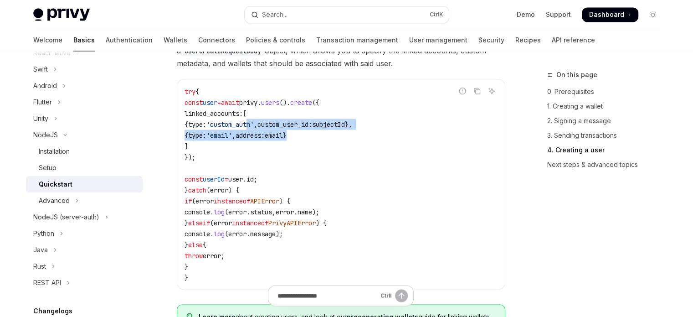
drag, startPoint x: 273, startPoint y: 136, endPoint x: 357, endPoint y: 137, distance: 83.9
click at [357, 137] on code "try { const user = await privy . users (). create ({ linked_accounts: [ { type:…" at bounding box center [341, 184] width 313 height 197
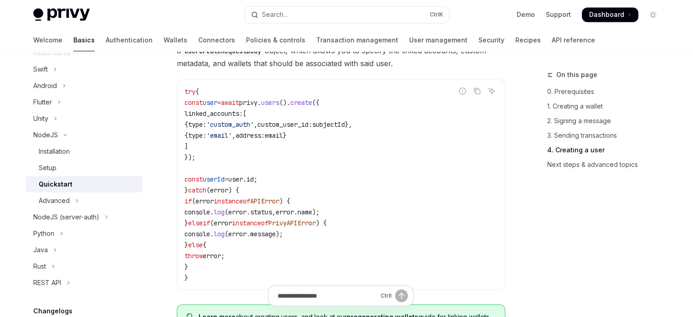
click at [252, 149] on code "try { const user = await privy . users (). create ({ linked_accounts: [ { type:…" at bounding box center [341, 184] width 313 height 197
drag, startPoint x: 230, startPoint y: 135, endPoint x: 272, endPoint y: 133, distance: 41.5
click at [254, 128] on span "'custom_auth'" at bounding box center [229, 124] width 47 height 8
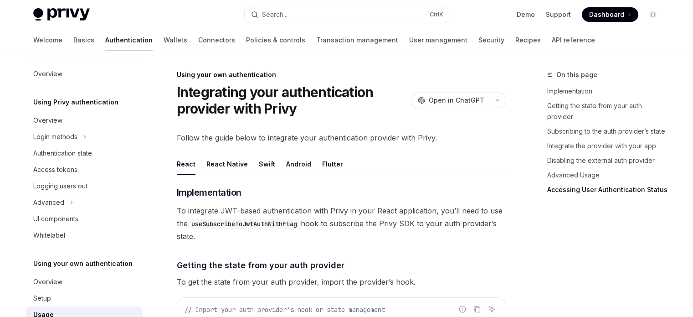
scroll to position [1744, 0]
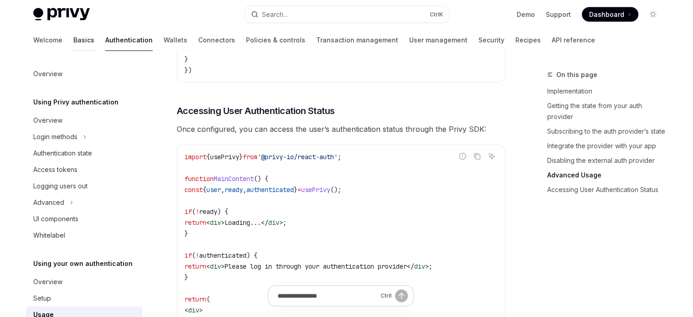
click at [73, 40] on link "Basics" at bounding box center [83, 40] width 21 height 22
type textarea "*"
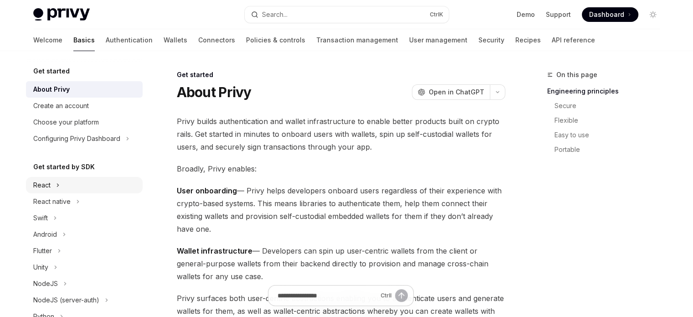
click at [74, 178] on button "React" at bounding box center [84, 185] width 117 height 16
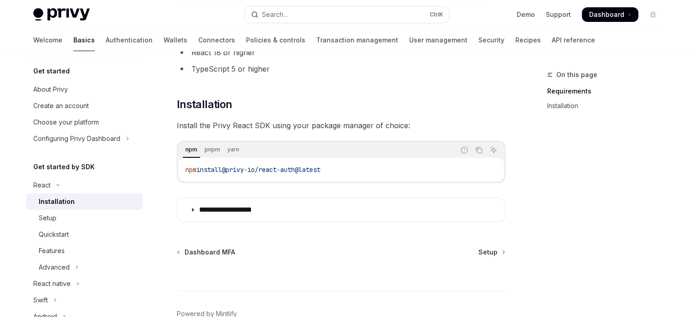
scroll to position [91, 0]
click at [80, 255] on div "Features" at bounding box center [88, 250] width 98 height 11
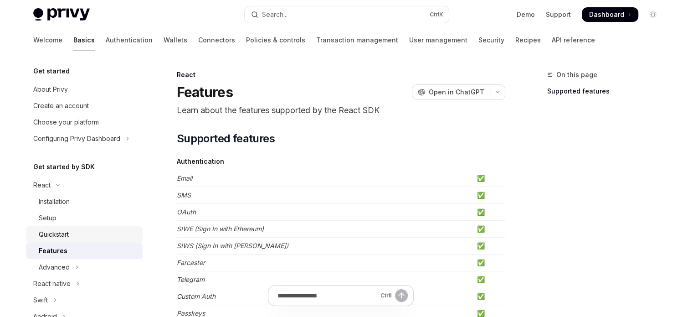
click at [83, 240] on link "Quickstart" at bounding box center [84, 234] width 117 height 16
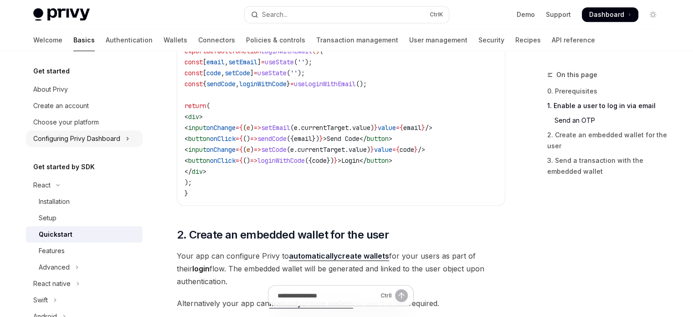
scroll to position [485, 0]
click at [101, 101] on div "Create an account" at bounding box center [85, 105] width 104 height 11
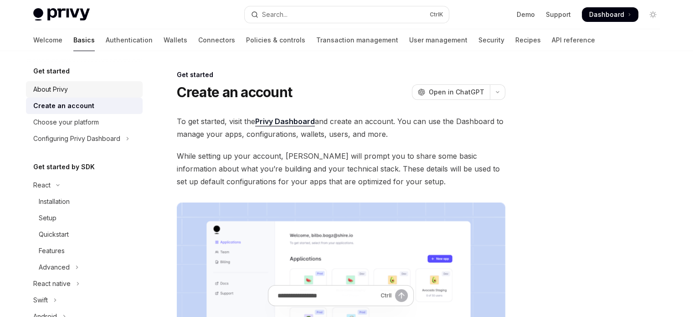
click at [95, 89] on div "About Privy" at bounding box center [85, 89] width 104 height 11
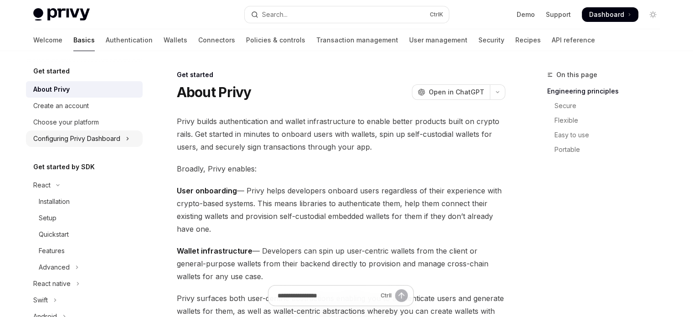
click at [89, 136] on div "Configuring Privy Dashboard" at bounding box center [76, 138] width 87 height 11
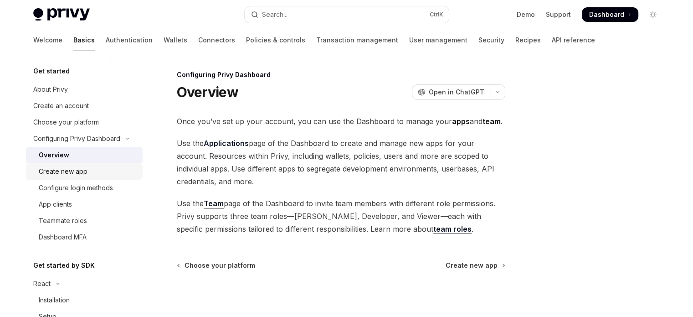
click at [100, 171] on div "Create new app" at bounding box center [88, 171] width 98 height 11
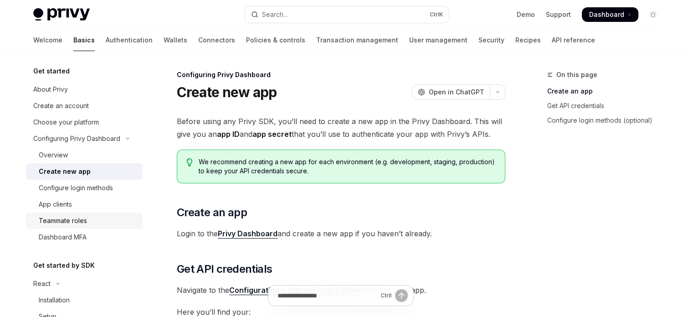
click at [100, 217] on div "Teammate roles" at bounding box center [88, 220] width 98 height 11
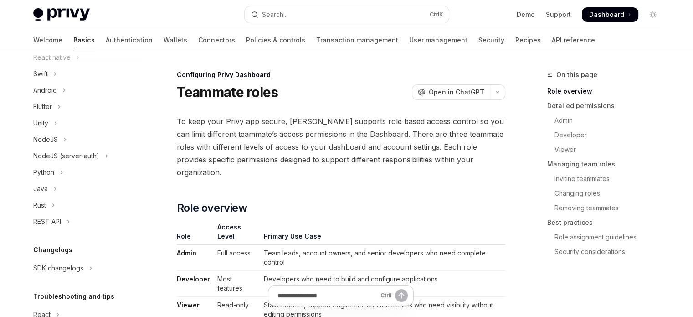
scroll to position [326, 0]
click at [89, 217] on button "REST API" at bounding box center [84, 220] width 117 height 16
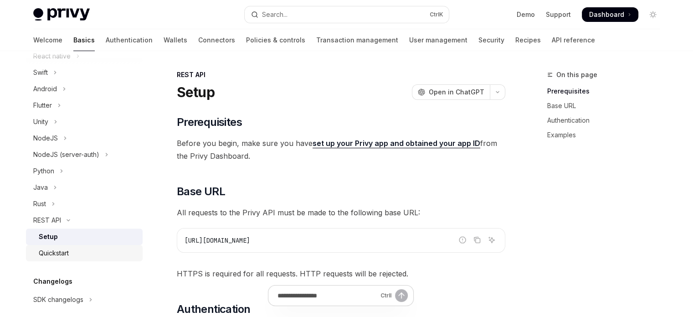
click at [76, 247] on link "Quickstart" at bounding box center [84, 253] width 117 height 16
type textarea "*"
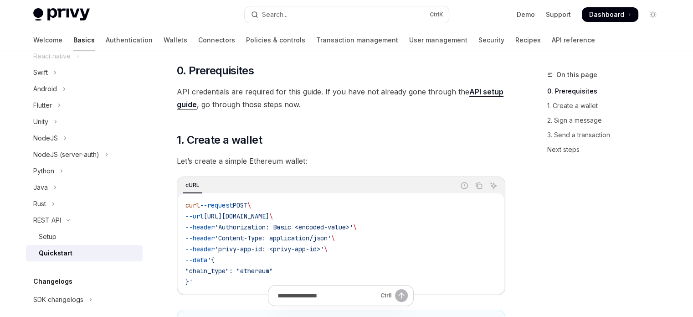
scroll to position [91, 0]
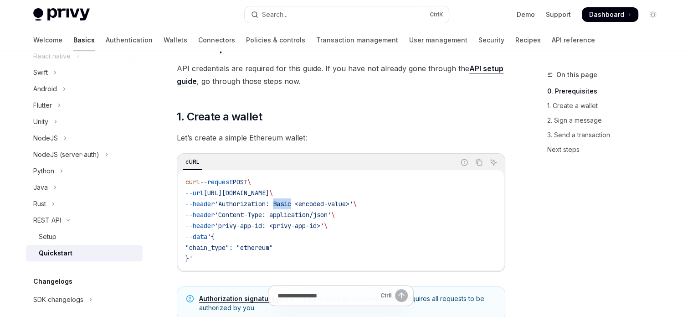
drag, startPoint x: 284, startPoint y: 208, endPoint x: 304, endPoint y: 208, distance: 19.1
click at [304, 208] on code "curl --request POST \ --url [URL][DOMAIN_NAME] \ --header 'Authorization: Basic…" at bounding box center [340, 219] width 311 height 87
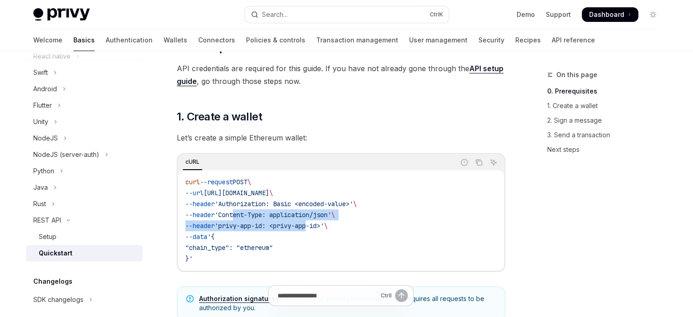
drag, startPoint x: 242, startPoint y: 218, endPoint x: 321, endPoint y: 226, distance: 79.7
click at [321, 226] on code "curl --request POST \ --url [URL][DOMAIN_NAME] \ --header 'Authorization: Basic…" at bounding box center [340, 219] width 311 height 87
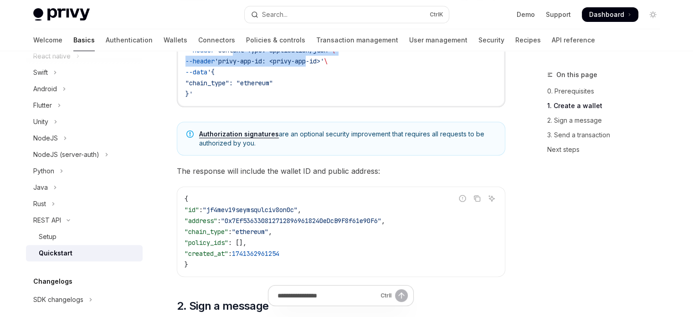
scroll to position [254, 0]
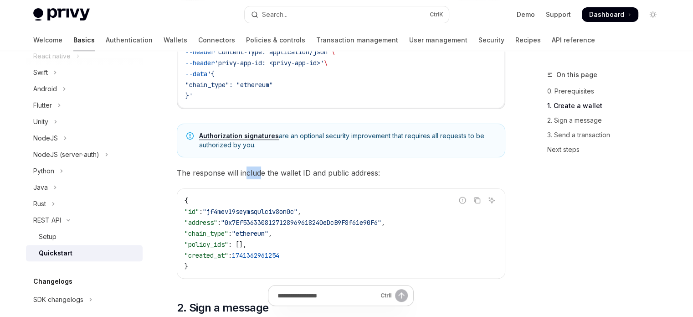
drag, startPoint x: 245, startPoint y: 164, endPoint x: 262, endPoint y: 164, distance: 16.9
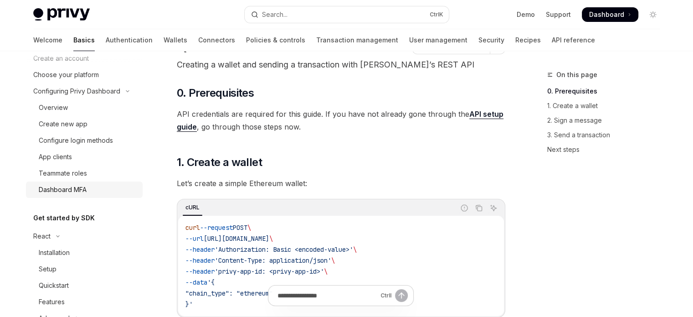
scroll to position [46, 0]
